Goal: Use online tool/utility: Utilize a website feature to perform a specific function

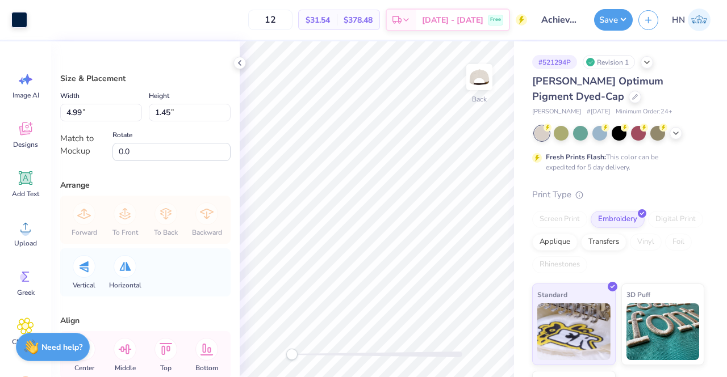
type input "3.60"
type input "1.05"
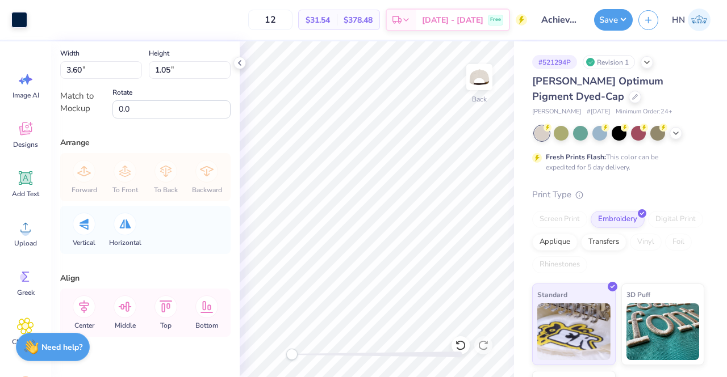
scroll to position [64, 0]
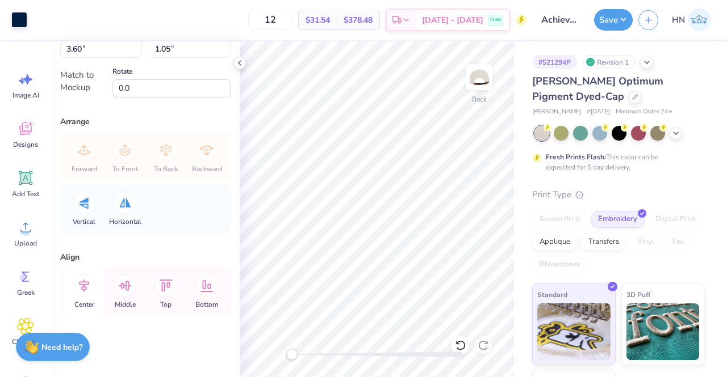
click at [89, 290] on icon at bounding box center [84, 286] width 23 height 23
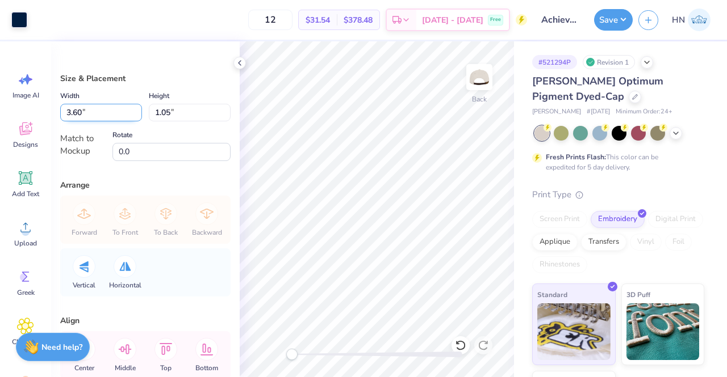
click at [79, 110] on input "3.60" at bounding box center [101, 113] width 82 height 18
type input "3.50"
type input "1.02"
type input "3.20"
type input "0.93"
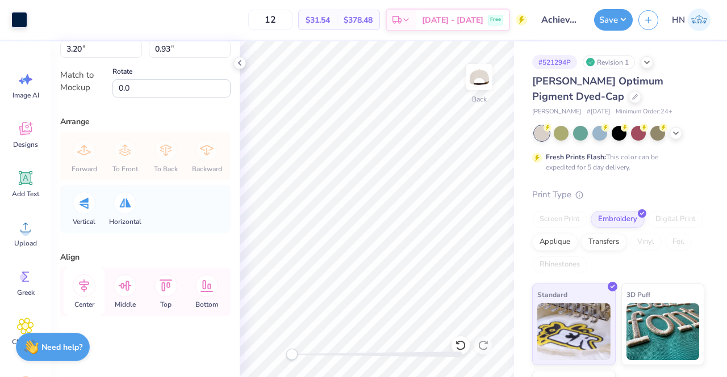
click at [90, 284] on icon at bounding box center [84, 286] width 23 height 23
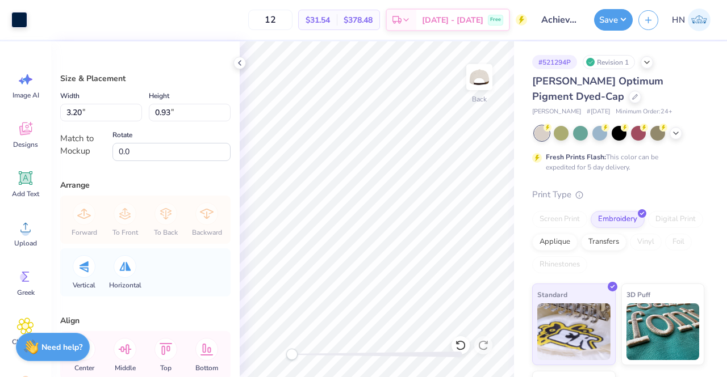
type input "3.27"
type input "0.95"
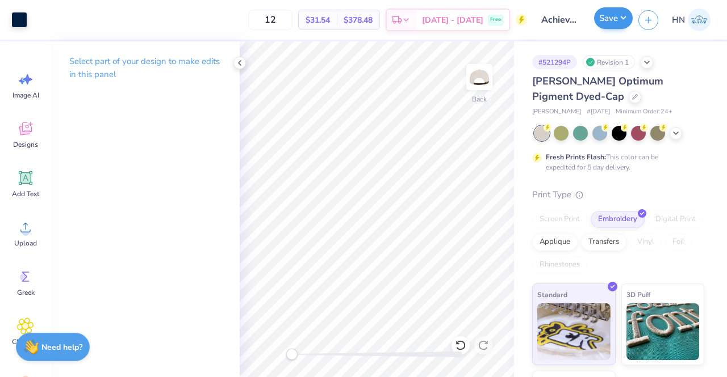
click at [612, 30] on div "Save" at bounding box center [613, 20] width 39 height 22
click at [606, 12] on button "Save" at bounding box center [613, 18] width 39 height 22
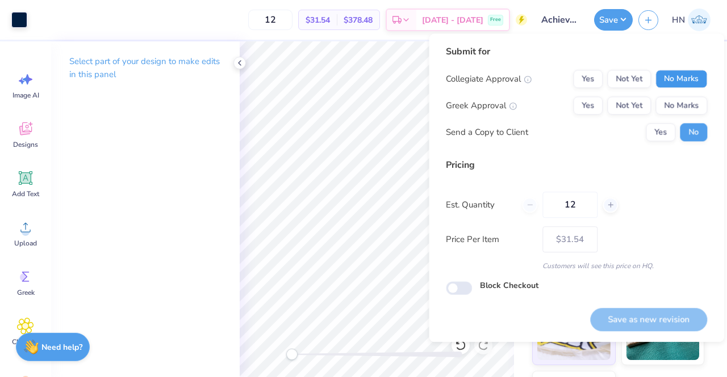
click at [671, 75] on button "No Marks" at bounding box center [681, 79] width 52 height 18
click at [678, 119] on div "Collegiate Approval Yes Not Yet No Marks Greek Approval Yes Not Yet No Marks Se…" at bounding box center [576, 106] width 261 height 72
click at [681, 108] on button "No Marks" at bounding box center [681, 106] width 52 height 18
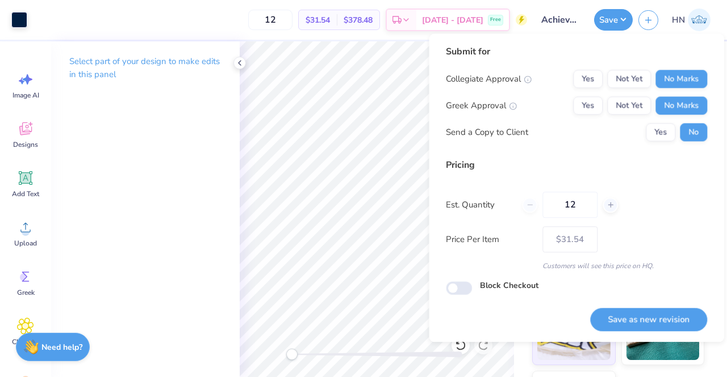
click at [669, 303] on div "Save as new revision" at bounding box center [648, 314] width 117 height 36
click at [656, 323] on button "Save as new revision" at bounding box center [648, 319] width 117 height 23
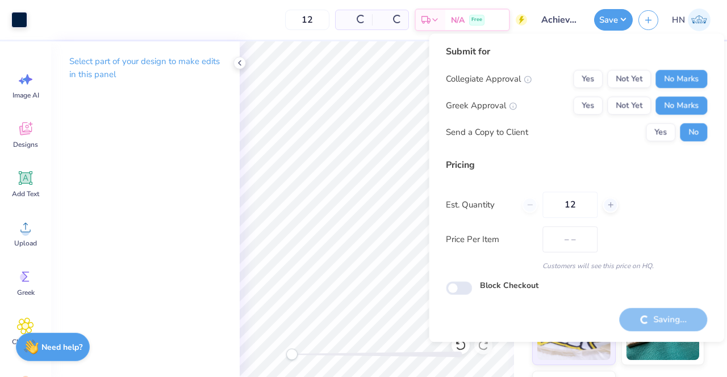
type input "$31.54"
